Goal: Task Accomplishment & Management: Manage account settings

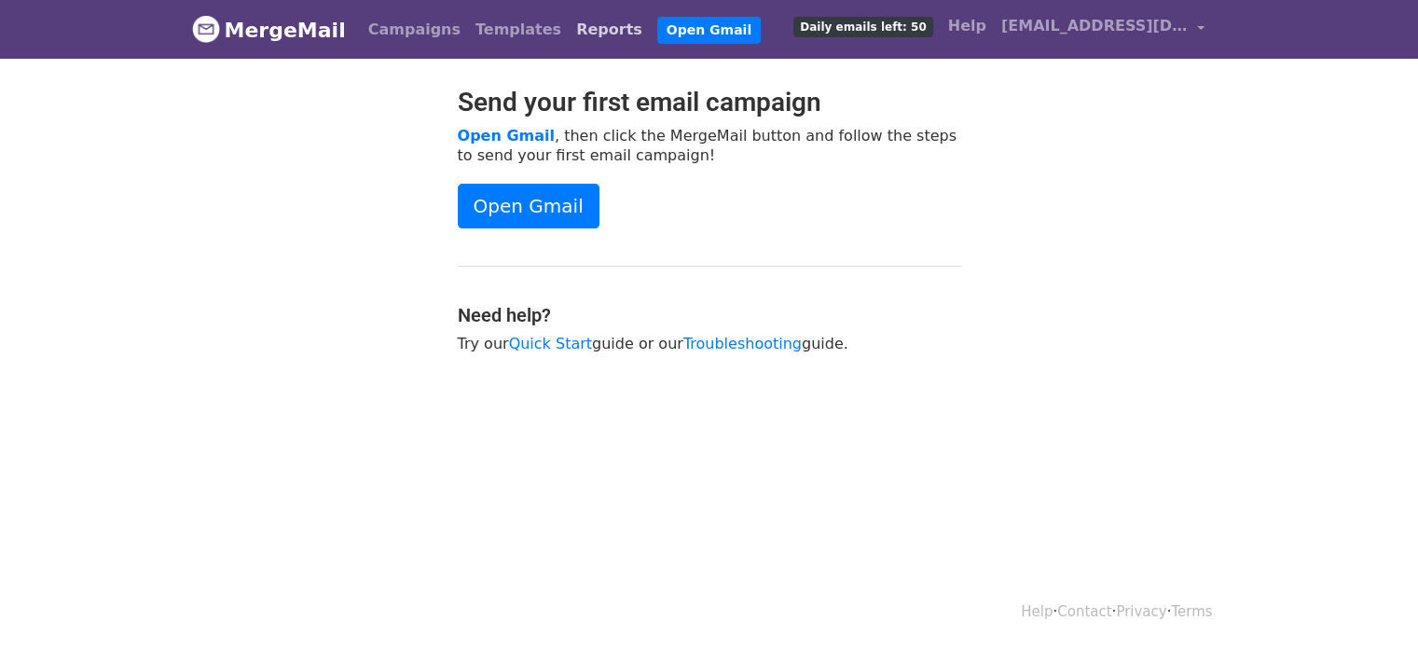
click at [569, 33] on link "Reports" at bounding box center [609, 29] width 81 height 37
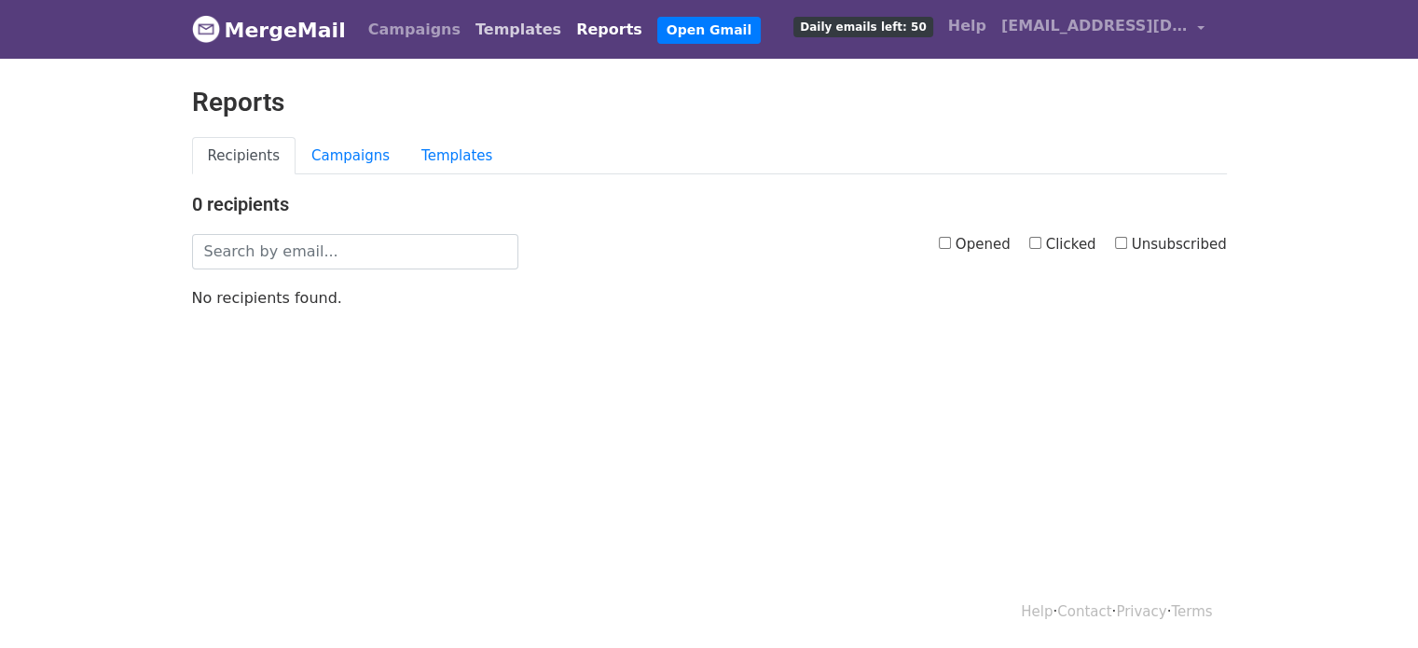
click at [481, 29] on link "Templates" at bounding box center [518, 29] width 101 height 37
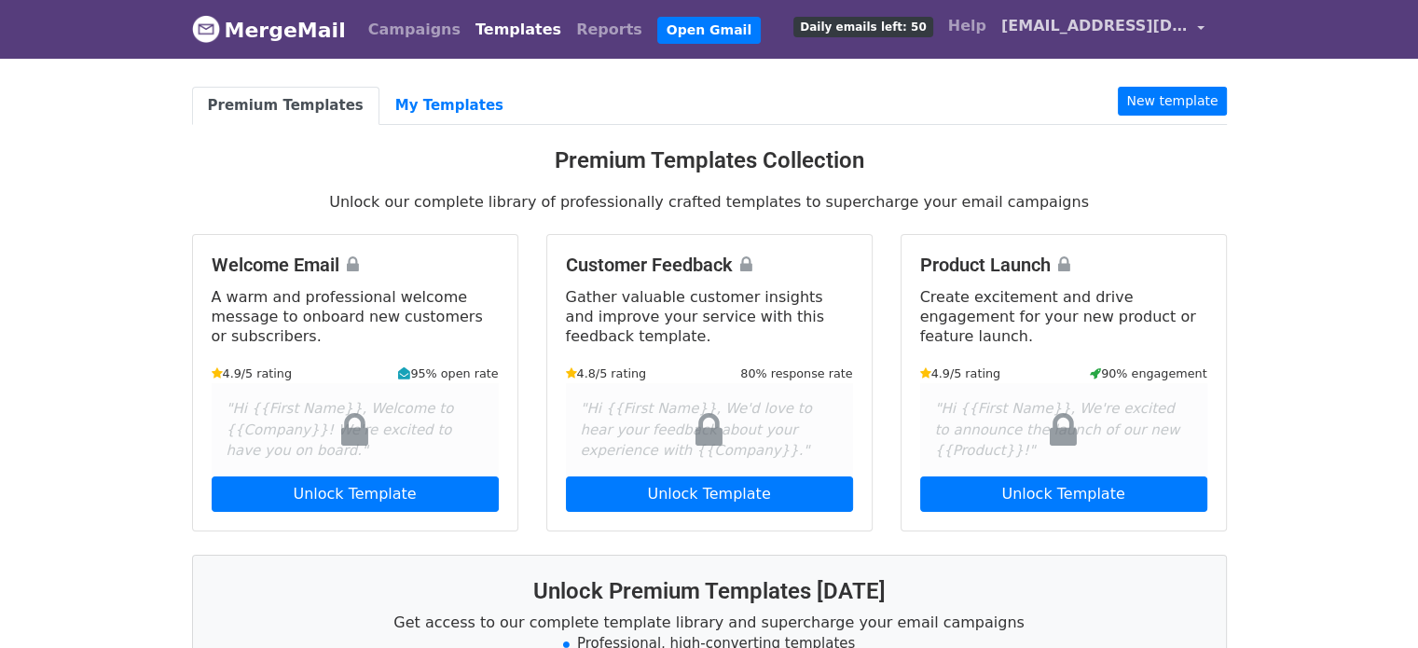
click at [1118, 33] on span "[EMAIL_ADDRESS][DOMAIN_NAME]" at bounding box center [1094, 26] width 186 height 22
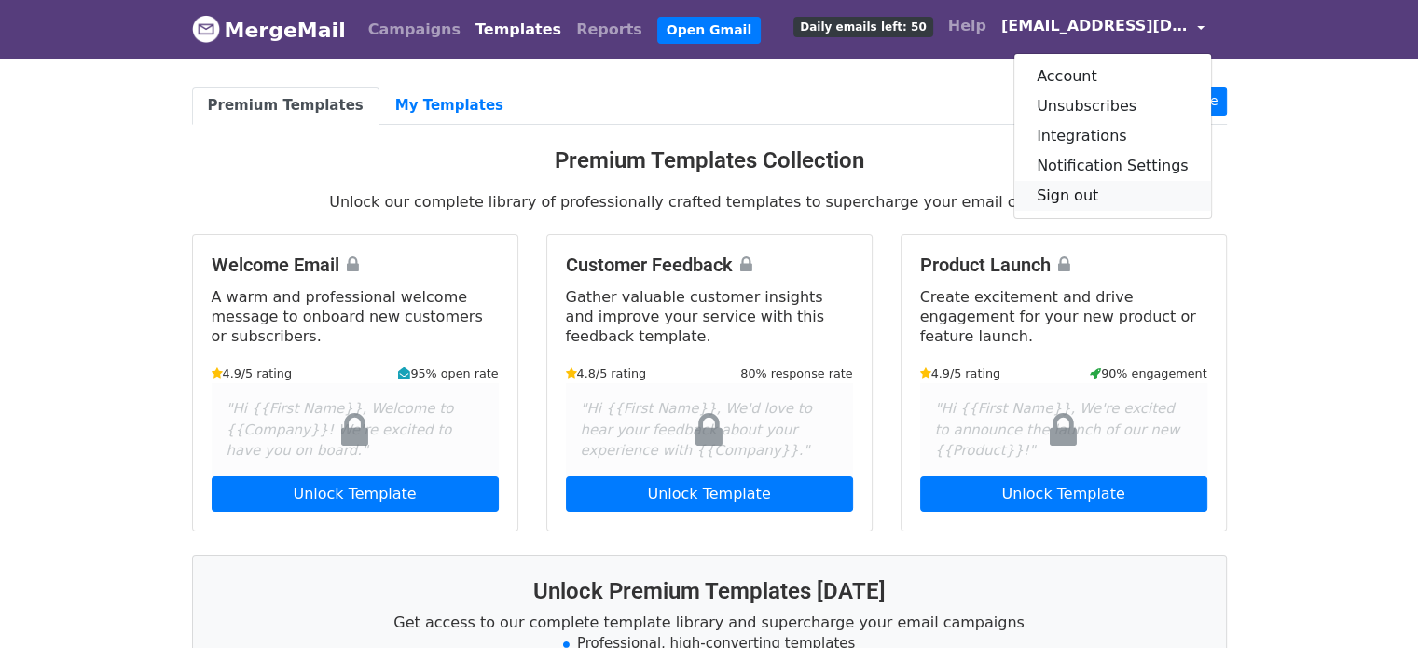
click at [1090, 190] on link "Sign out" at bounding box center [1112, 196] width 197 height 30
